Goal: Task Accomplishment & Management: Use online tool/utility

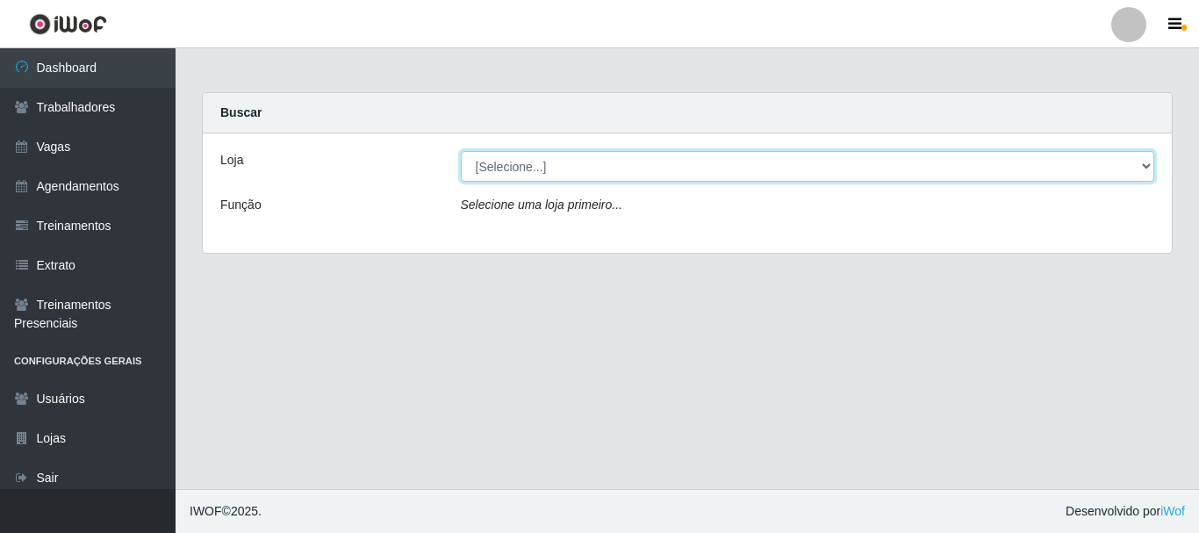
click at [507, 169] on select "[Selecione...] [PERSON_NAME]" at bounding box center [808, 166] width 694 height 31
select select "230"
click at [461, 151] on select "[Selecione...] [PERSON_NAME]" at bounding box center [808, 166] width 694 height 31
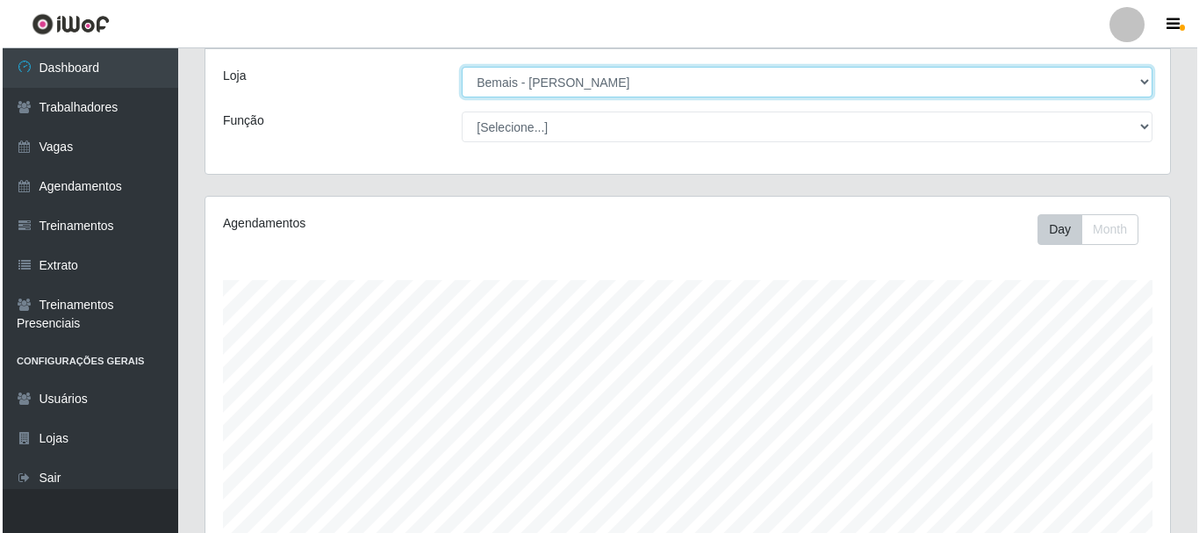
scroll to position [615, 0]
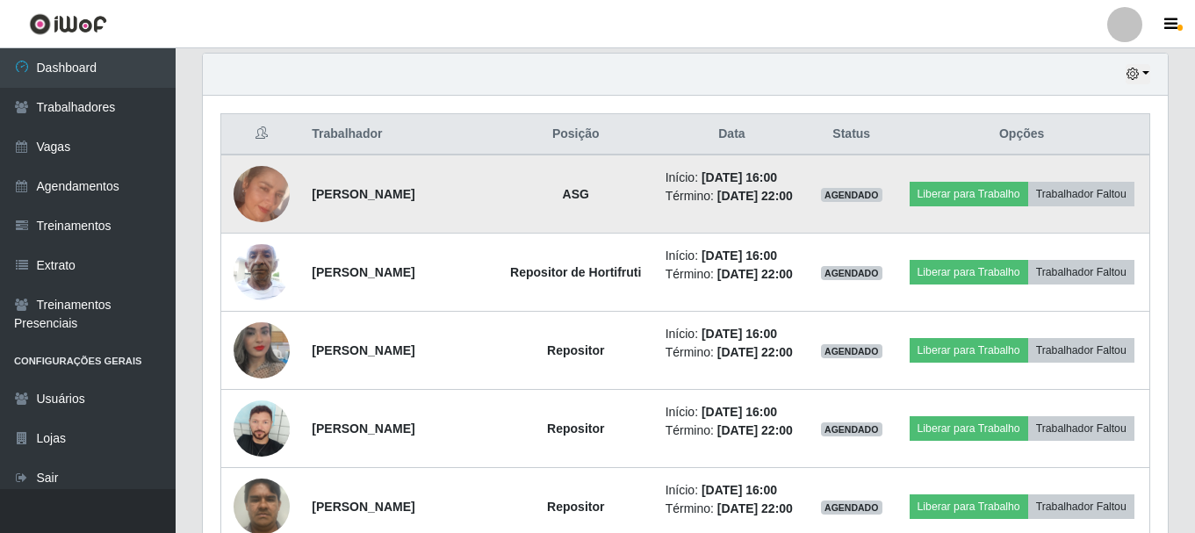
click at [237, 193] on img at bounding box center [262, 194] width 56 height 56
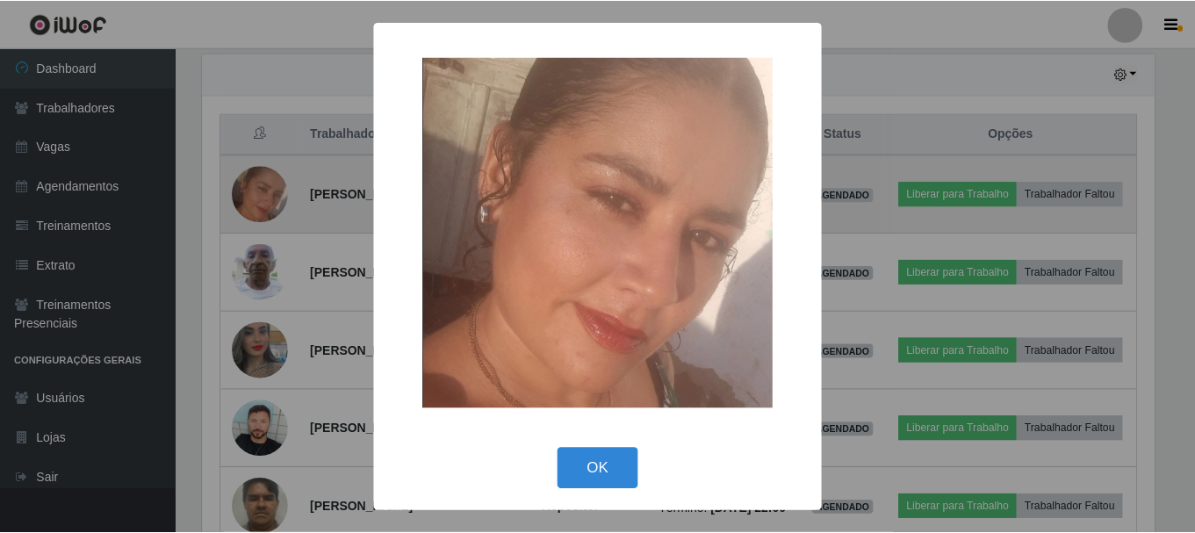
scroll to position [364, 956]
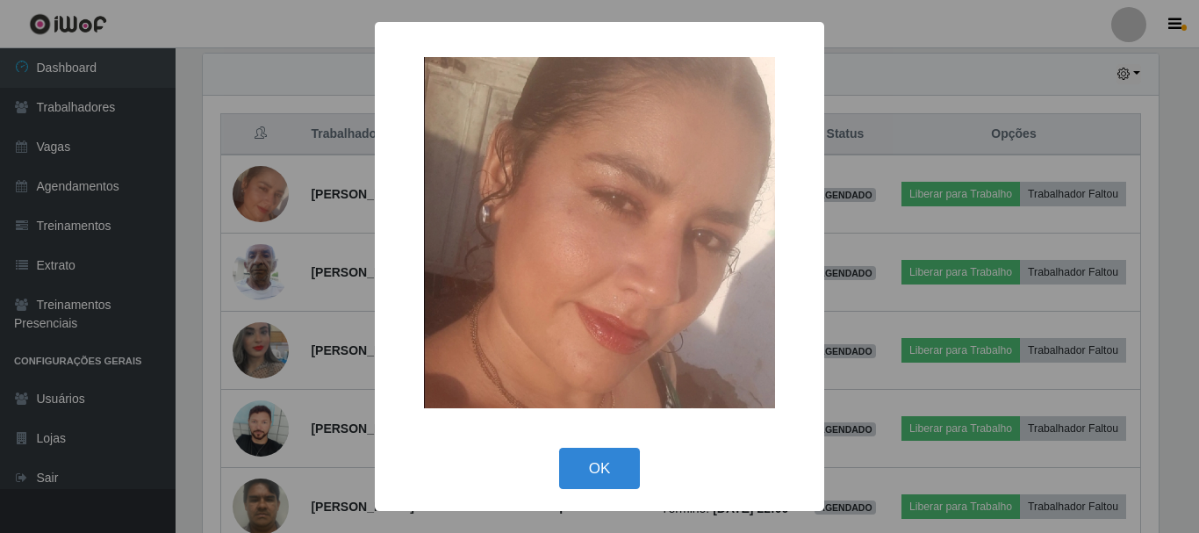
click at [320, 272] on div "× OK Cancel" at bounding box center [599, 266] width 1199 height 533
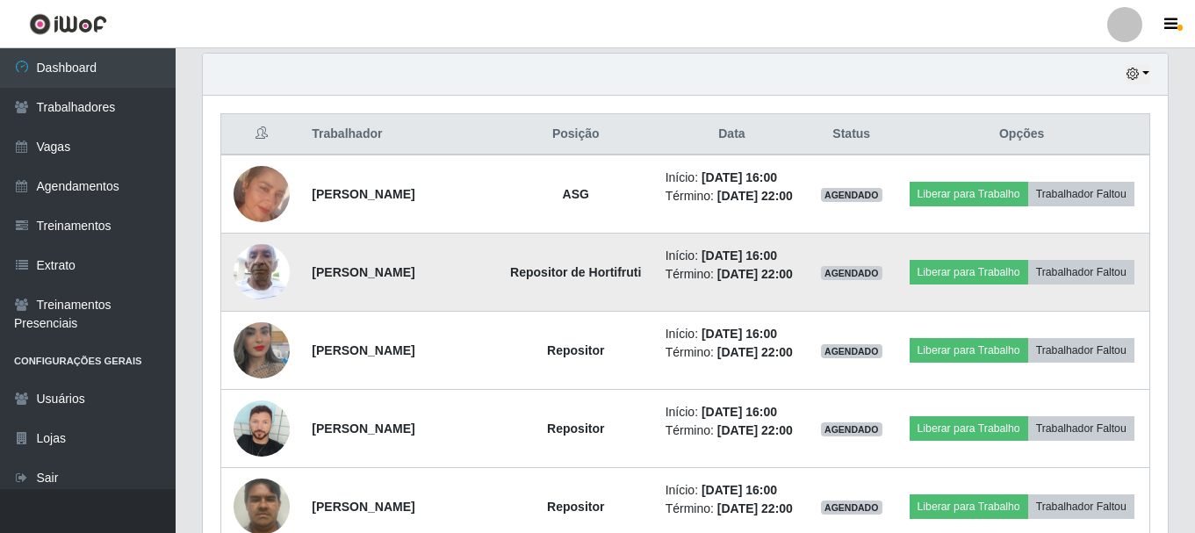
scroll to position [364, 965]
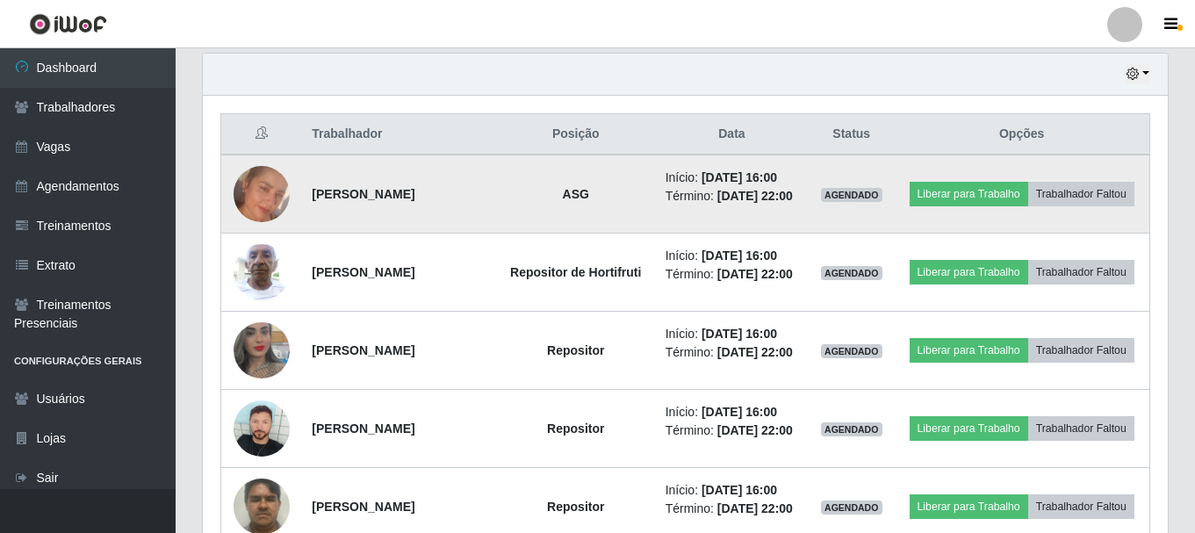
click at [271, 215] on img at bounding box center [262, 194] width 56 height 56
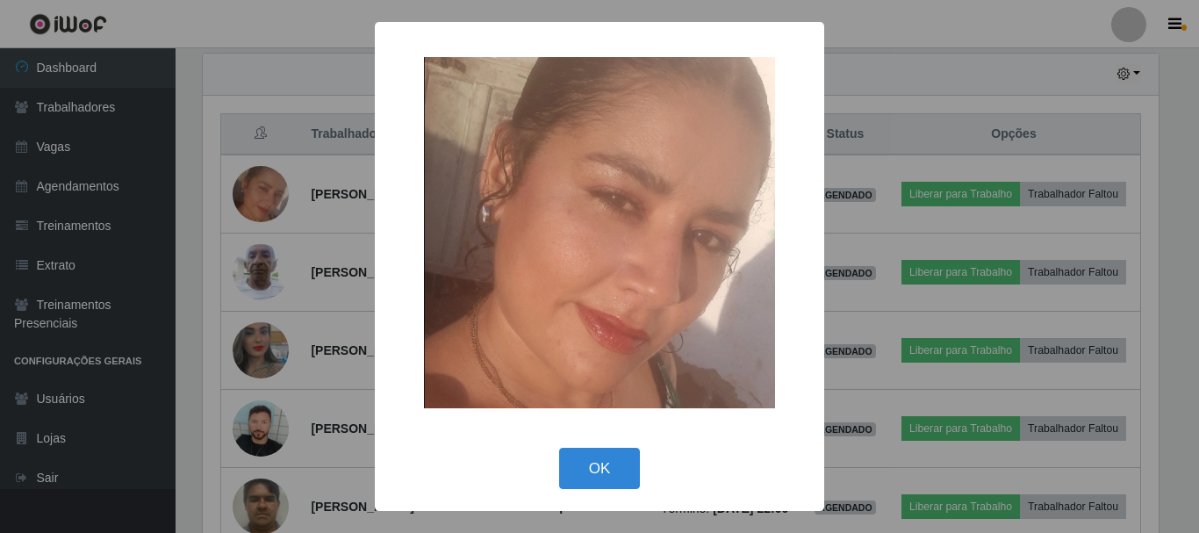
click at [272, 218] on div "× OK Cancel" at bounding box center [599, 266] width 1199 height 533
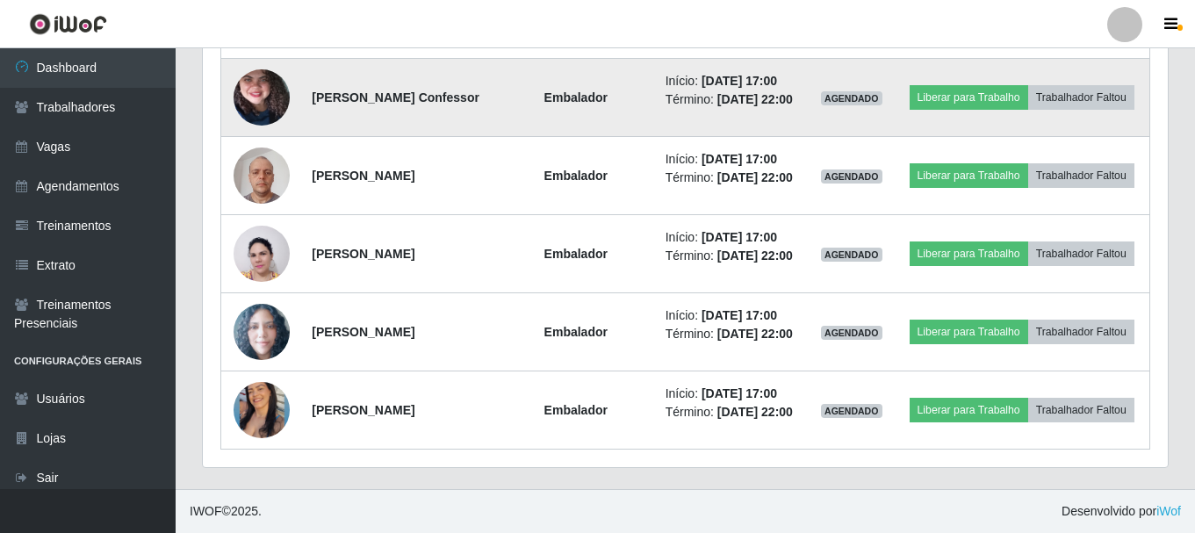
scroll to position [1233, 0]
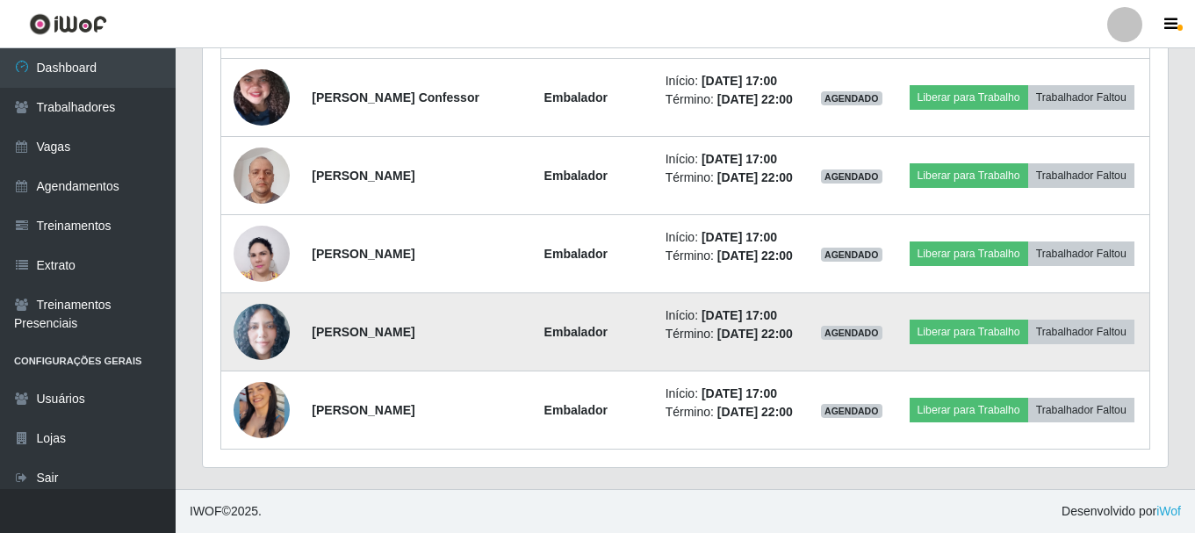
click at [257, 313] on img at bounding box center [262, 332] width 56 height 57
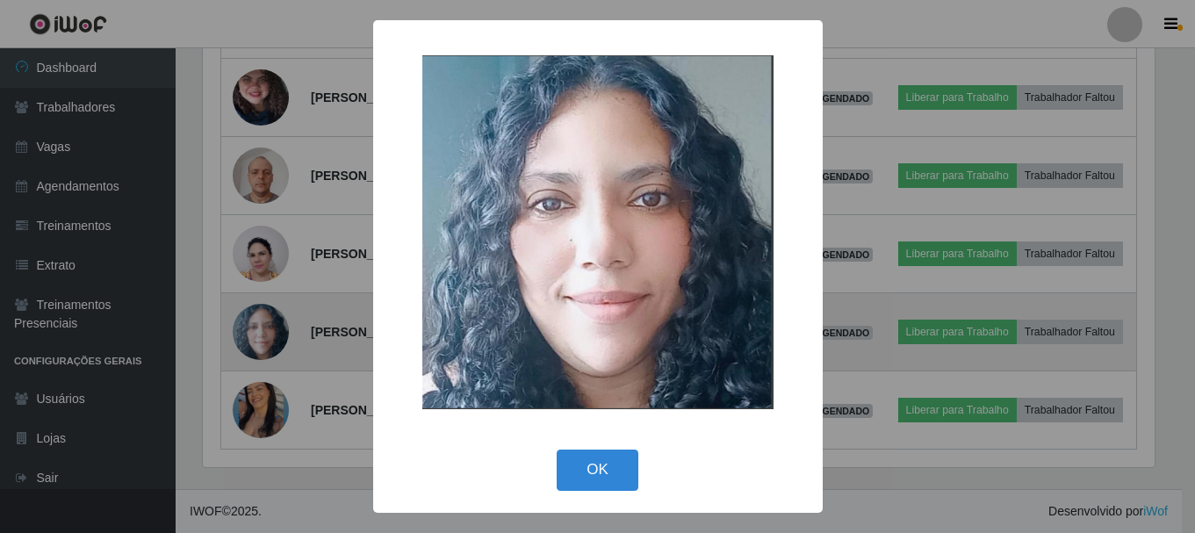
scroll to position [364, 956]
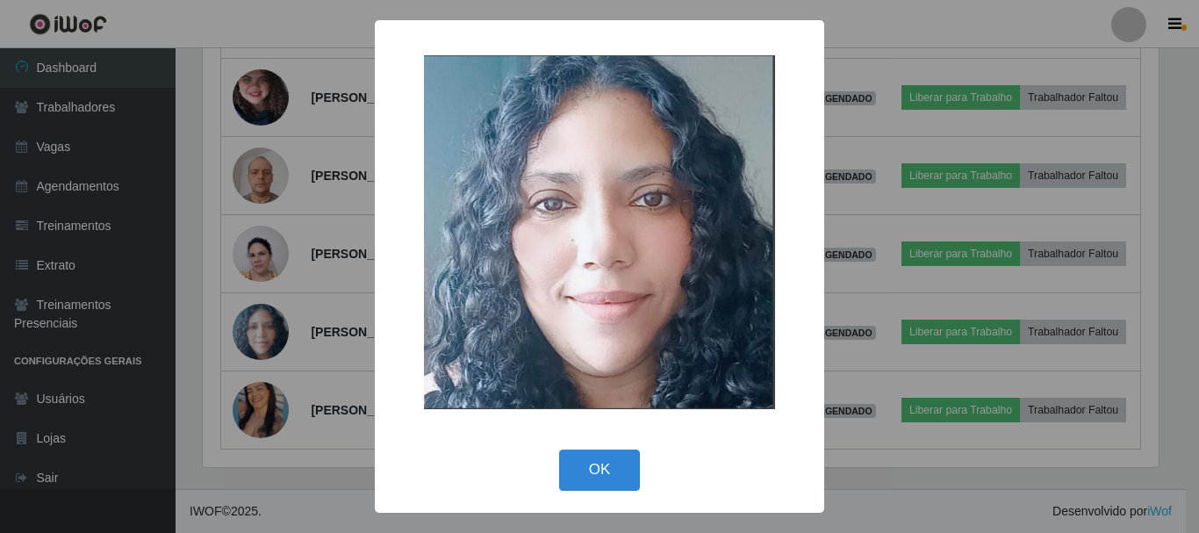
click at [257, 314] on div "× OK Cancel" at bounding box center [599, 266] width 1199 height 533
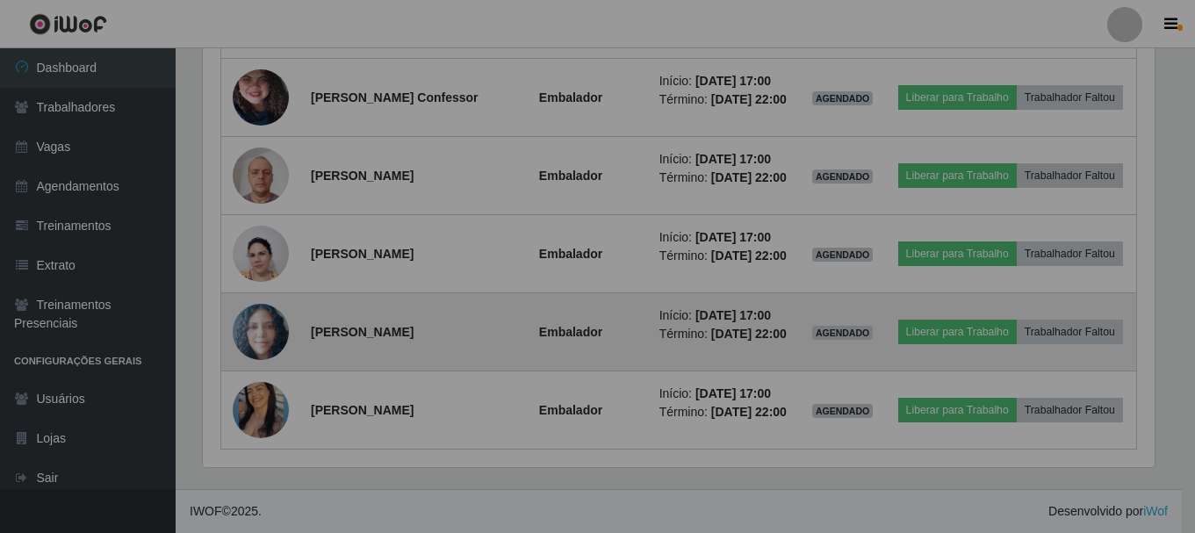
scroll to position [364, 965]
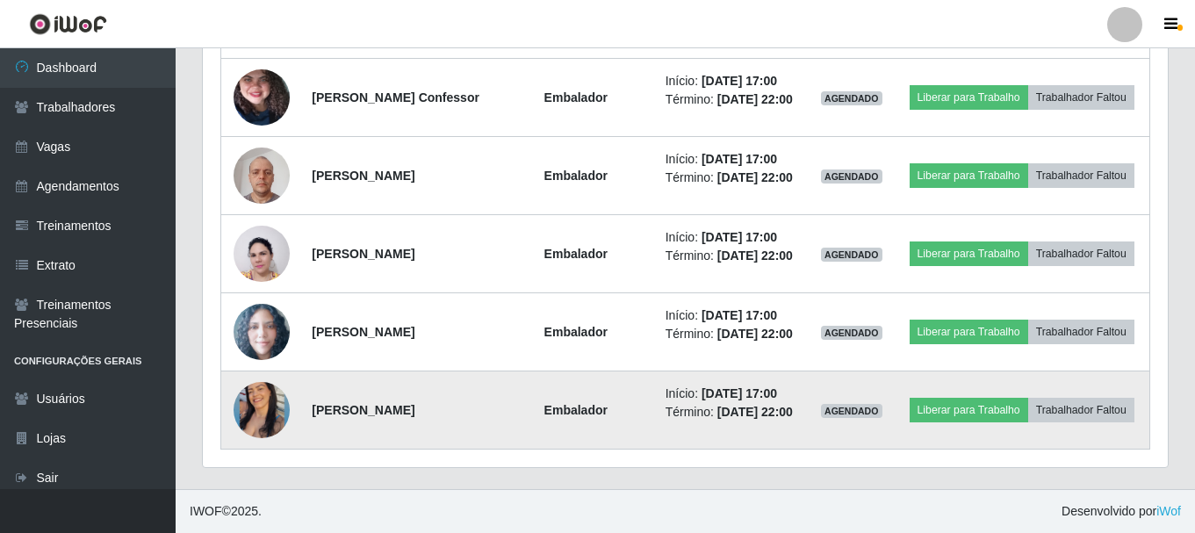
click at [285, 399] on img at bounding box center [262, 410] width 56 height 70
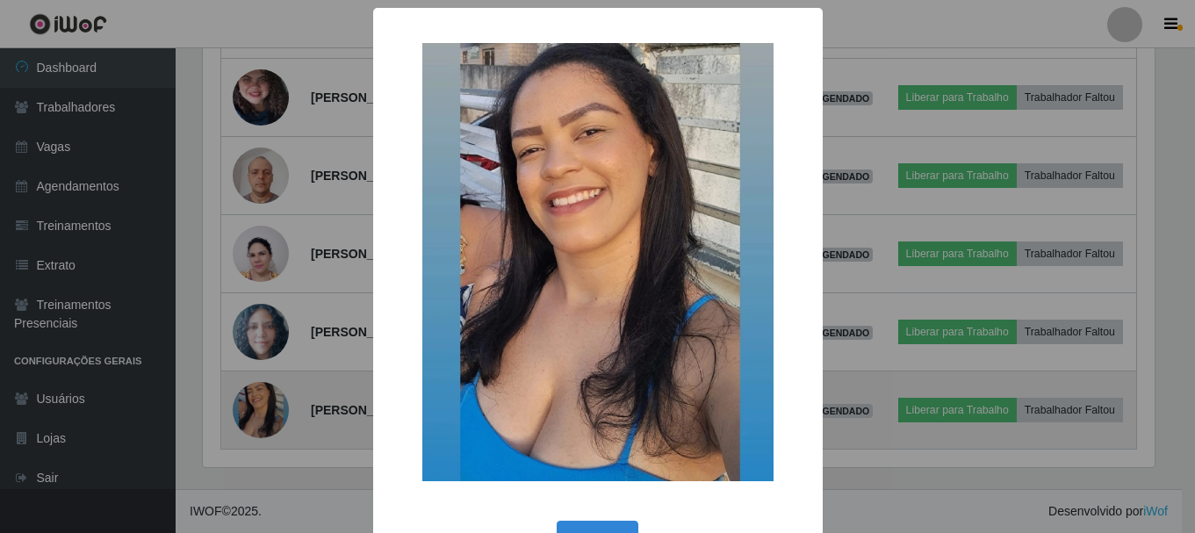
scroll to position [364, 956]
click at [285, 399] on div "× OK Cancel" at bounding box center [599, 266] width 1199 height 533
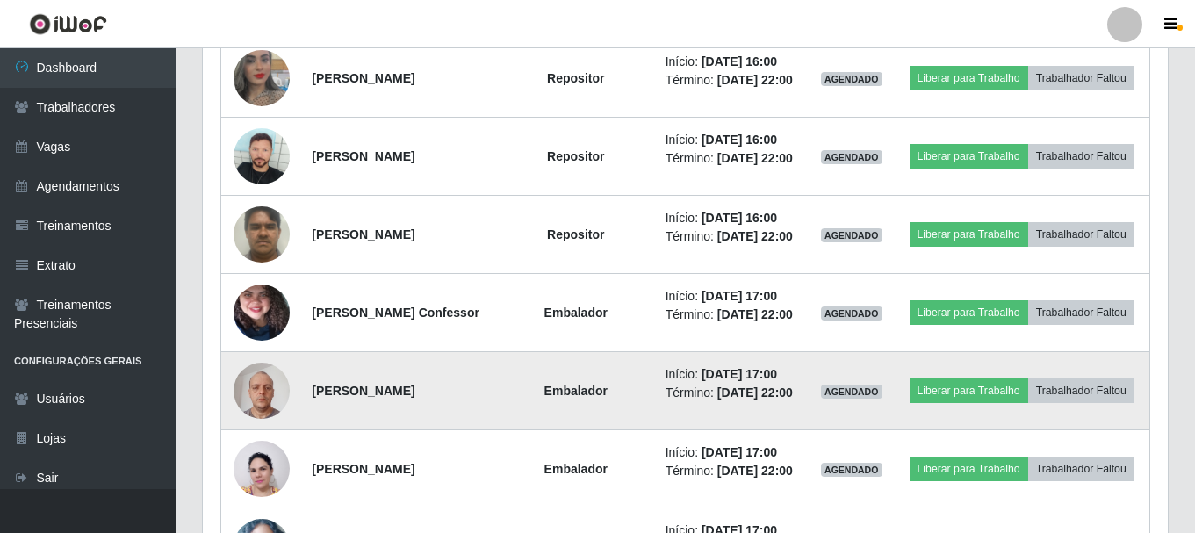
scroll to position [794, 0]
